Goal: Information Seeking & Learning: Learn about a topic

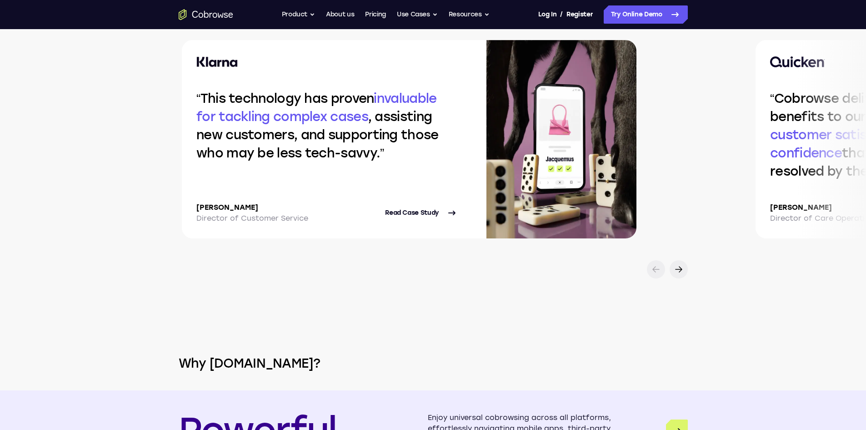
scroll to position [1954, 0]
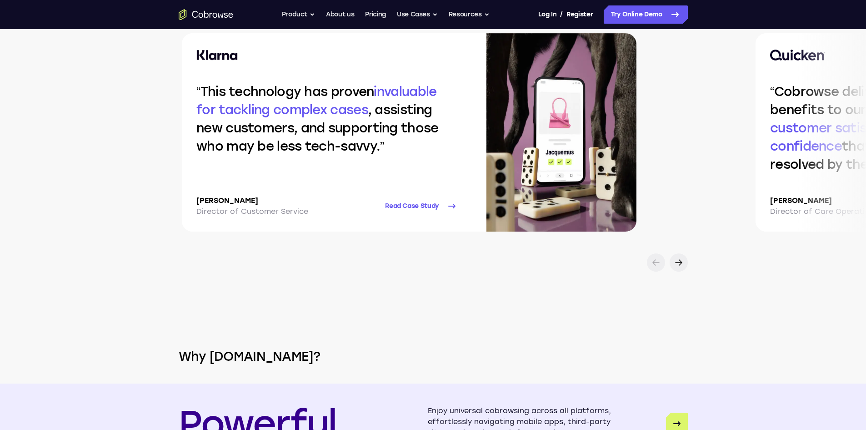
click at [457, 217] on link "Read Case Study" at bounding box center [421, 206] width 72 height 22
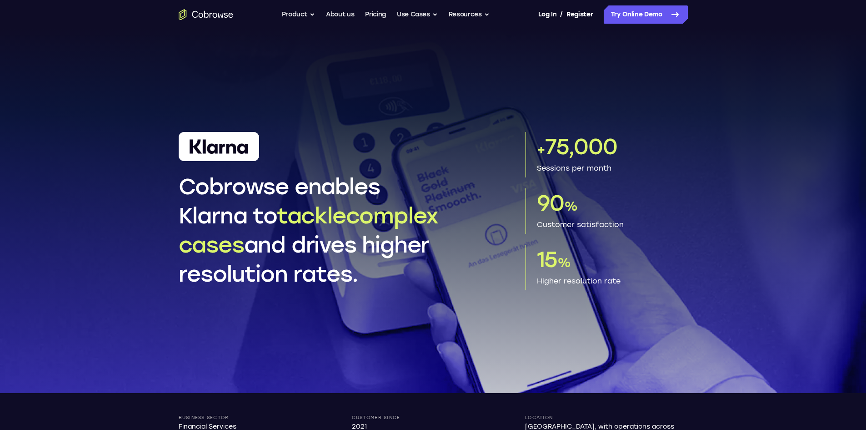
click at [431, 126] on header "Cobrowse enables Klarna to tackle complex cases and drives higher resolution ra…" at bounding box center [433, 211] width 582 height 318
click at [522, 67] on header "Cobrowse enables Klarna to tackle complex cases and drives higher resolution ra…" at bounding box center [433, 211] width 582 height 318
click at [248, 134] on div at bounding box center [219, 146] width 80 height 29
